Goal: Ask a question

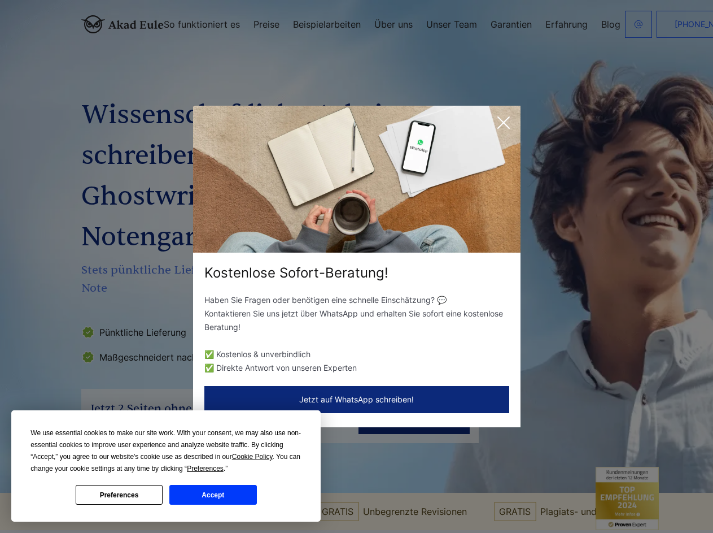
click at [356, 266] on div "Kostenlose Sofort-Beratung!" at bounding box center [357, 273] width 328 height 18
click at [254, 456] on span "Cookie Policy" at bounding box center [252, 456] width 41 height 8
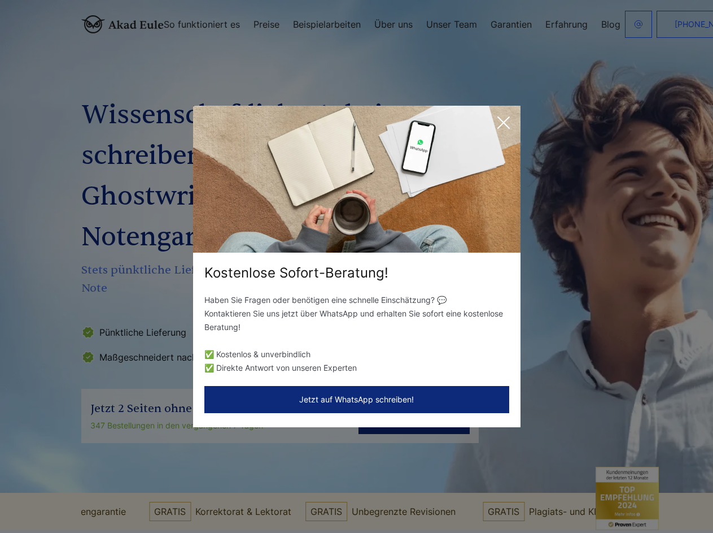
click at [218, 468] on div "Kostenlose Sofort-Beratung! Haben Sie Fragen oder benötigen eine schnelle Einsc…" at bounding box center [356, 266] width 713 height 533
click at [119, 494] on div "Kostenlose Sofort-Beratung! Haben Sie Fragen oder benötigen eine schnelle Einsc…" at bounding box center [356, 266] width 713 height 533
click at [213, 494] on div "Kostenlose Sofort-Beratung! Haben Sie Fragen oder benötigen eine schnelle Einsc…" at bounding box center [356, 266] width 713 height 533
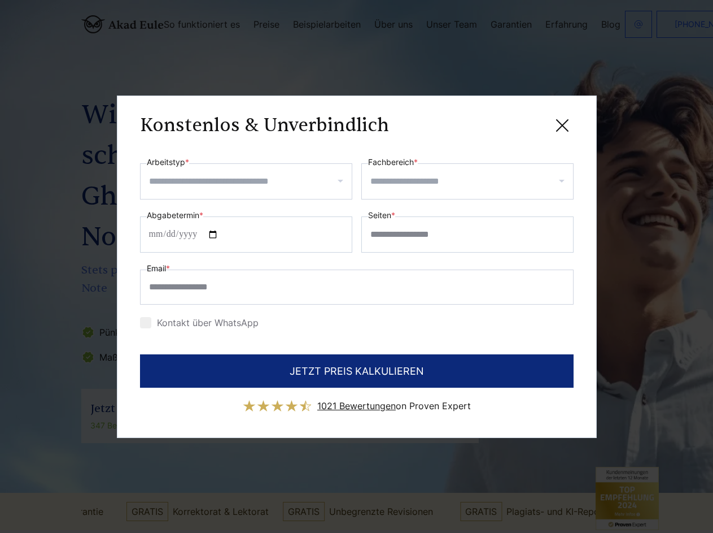
click at [504, 123] on div "Konstenlos & Unverbindlich" at bounding box center [357, 126] width 434 height 14
click at [357, 400] on span "1021 Bewertungen" at bounding box center [356, 405] width 79 height 11
